Goal: Task Accomplishment & Management: Complete application form

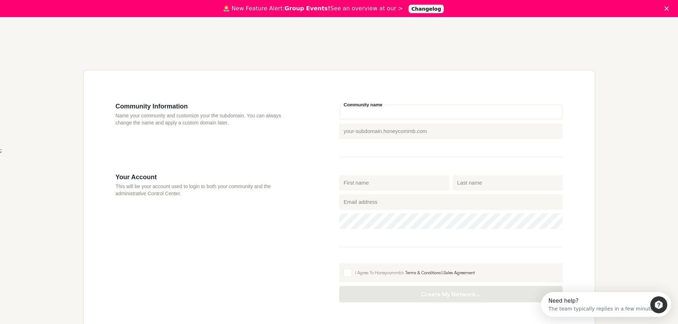
click at [416, 115] on input "Community name" at bounding box center [450, 112] width 223 height 16
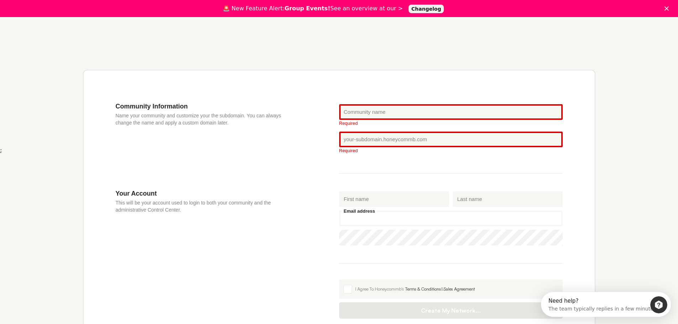
click at [379, 198] on fieldset "First name Last name Email address Password" at bounding box center [450, 227] width 223 height 74
paste input "[EMAIL_ADDRESS][DOMAIN_NAME]"
type input "[EMAIL_ADDRESS][DOMAIN_NAME]"
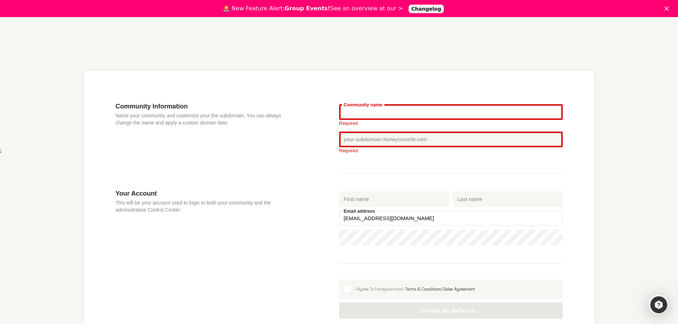
click at [390, 112] on input "Community name" at bounding box center [450, 112] width 223 height 16
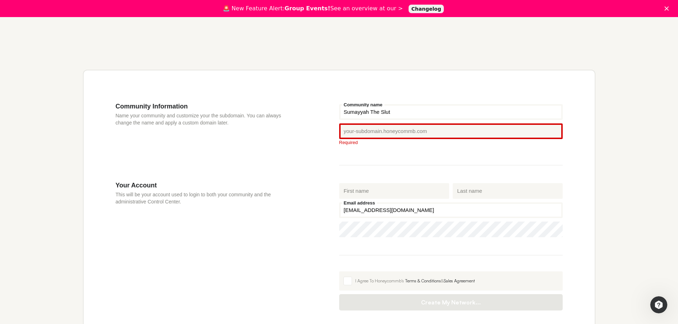
type input "Sumayyah The Slut"
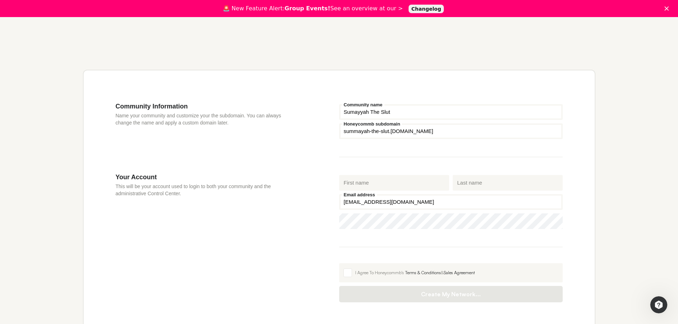
type input "summayah-the-slut"
click at [434, 185] on input "First name" at bounding box center [394, 183] width 110 height 16
type input "Sumayyah"
type input "[PERSON_NAME]"
click at [351, 275] on span at bounding box center [347, 273] width 9 height 9
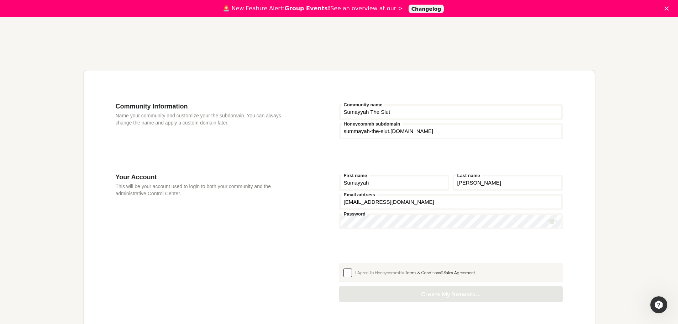
click at [339, 263] on input "I Agree To Honeycommb's Terms & Conditions & Sales Agreement" at bounding box center [339, 263] width 0 height 0
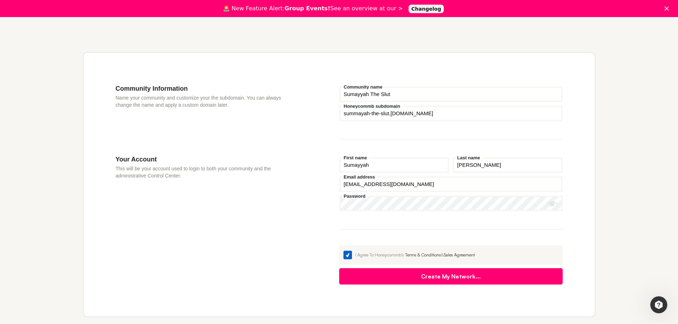
scroll to position [213, 0]
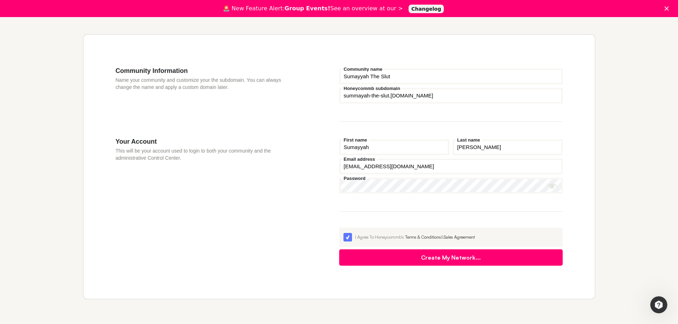
click at [444, 264] on button "Create My Network..." at bounding box center [450, 257] width 223 height 16
